Goal: Task Accomplishment & Management: Manage account settings

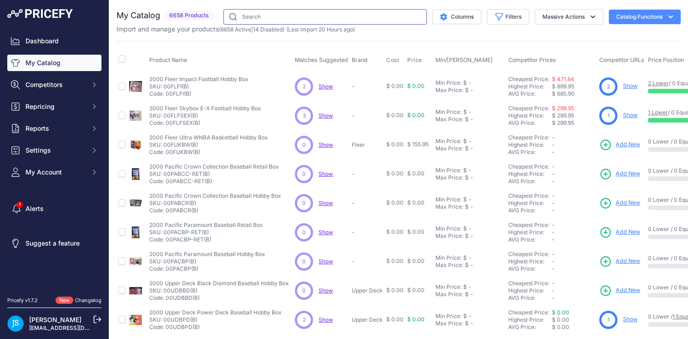
click at [299, 20] on input "text" at bounding box center [324, 16] width 203 height 15
type input "2025 panini donruss football hobby"
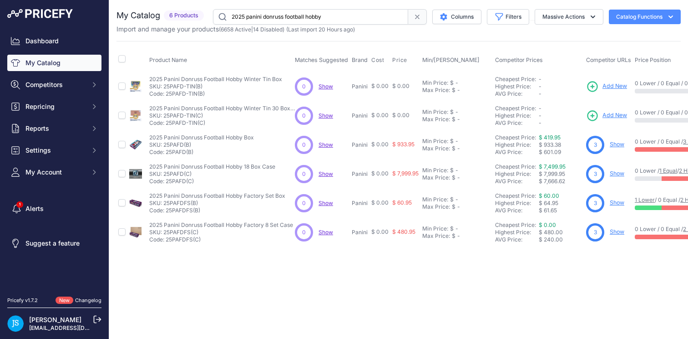
click at [613, 144] on link "Show" at bounding box center [617, 144] width 15 height 7
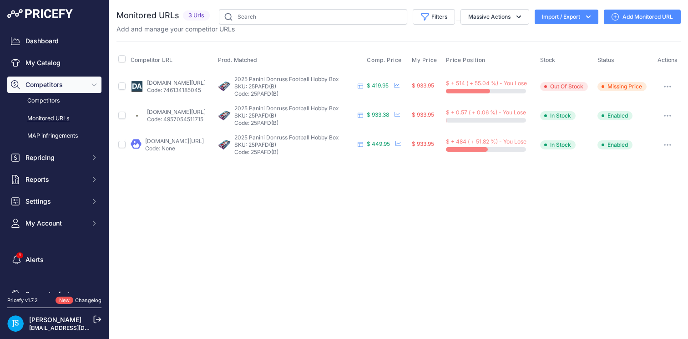
click at [201, 111] on link "[DOMAIN_NAME][URL]" at bounding box center [176, 111] width 59 height 7
click at [400, 112] on icon at bounding box center [397, 114] width 5 height 5
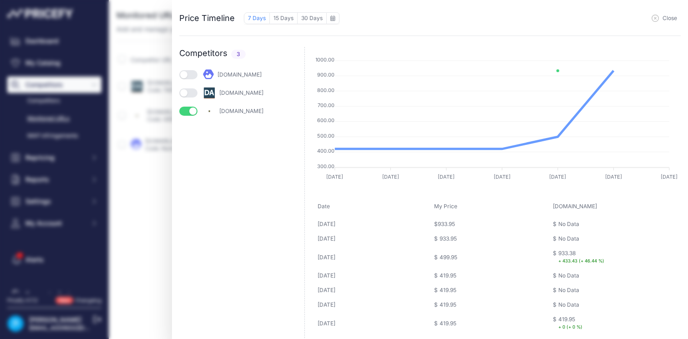
scroll to position [1, 0]
click at [658, 17] on icon "button" at bounding box center [655, 18] width 7 height 7
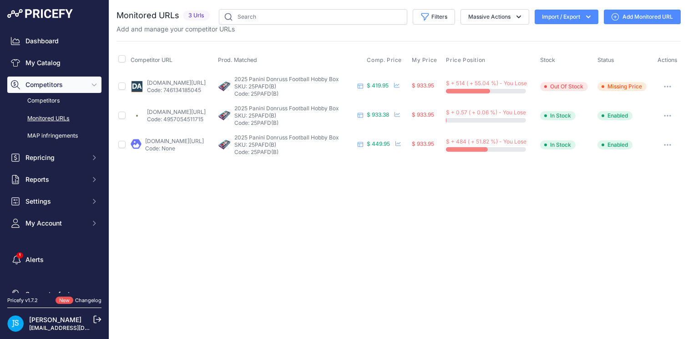
click at [487, 227] on div "Close You are not connected to the internet." at bounding box center [398, 169] width 579 height 339
click at [91, 155] on icon "Sidebar" at bounding box center [94, 157] width 7 height 7
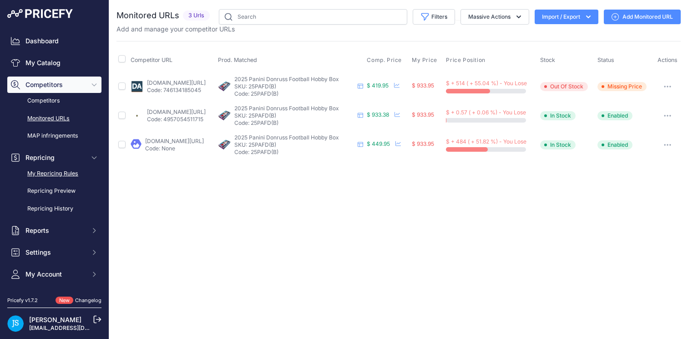
click at [81, 171] on link "My Repricing Rules" at bounding box center [54, 174] width 94 height 16
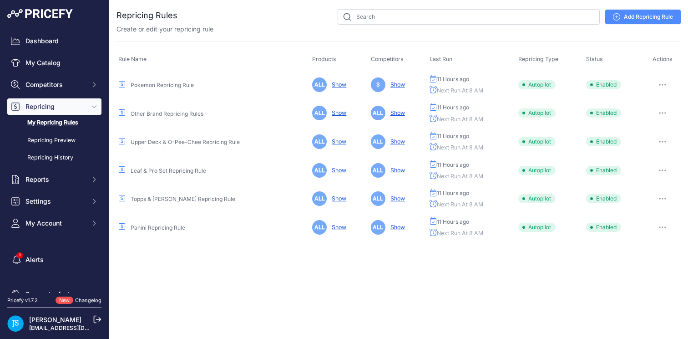
click at [154, 227] on link "Panini Repricing Rule" at bounding box center [158, 227] width 55 height 7
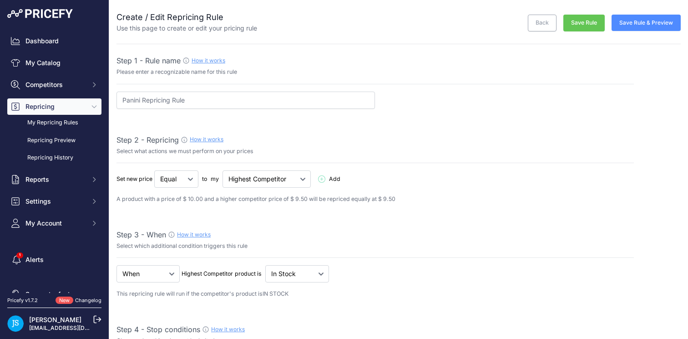
select select "percentage"
select select "8"
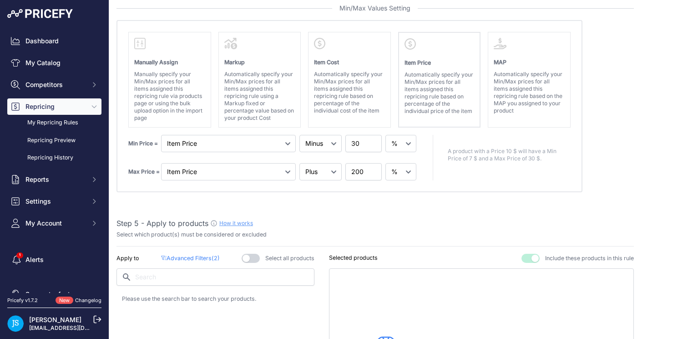
scroll to position [424, 0]
